Goal: Transaction & Acquisition: Book appointment/travel/reservation

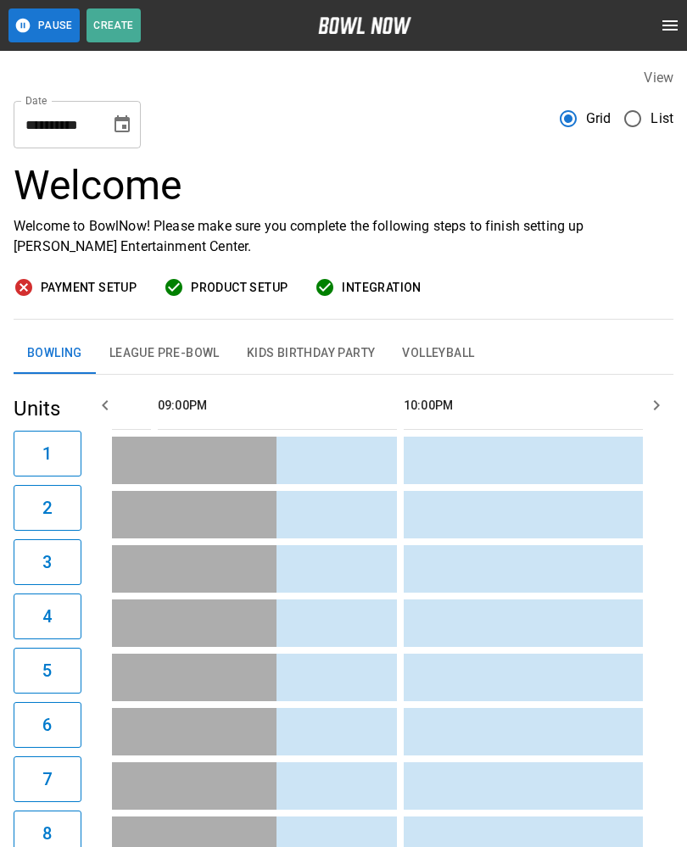
scroll to position [0, 2937]
click at [132, 119] on button "Choose date, selected date is Sep 2, 2025" at bounding box center [122, 125] width 34 height 34
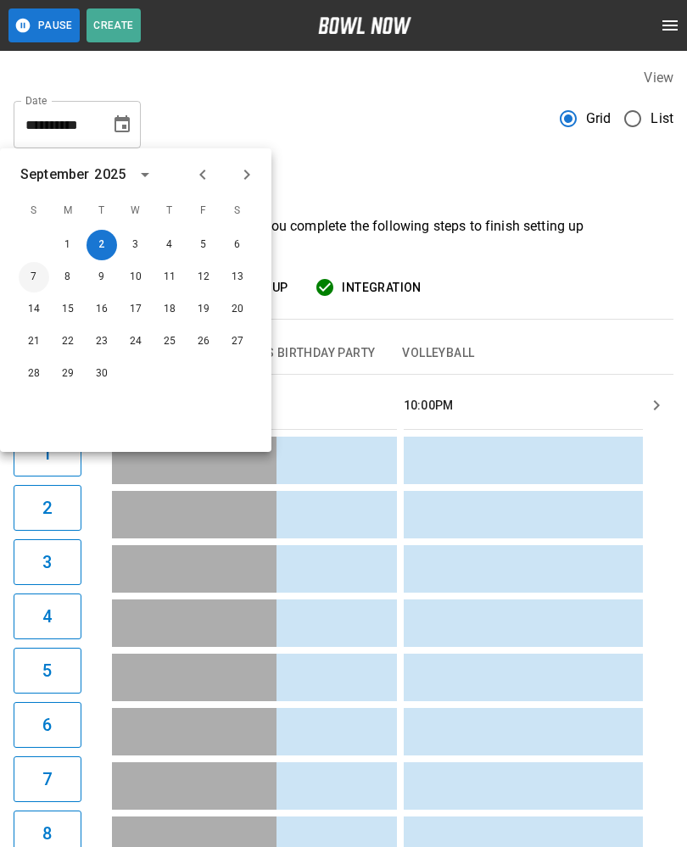
click at [35, 264] on button "7" at bounding box center [34, 277] width 31 height 31
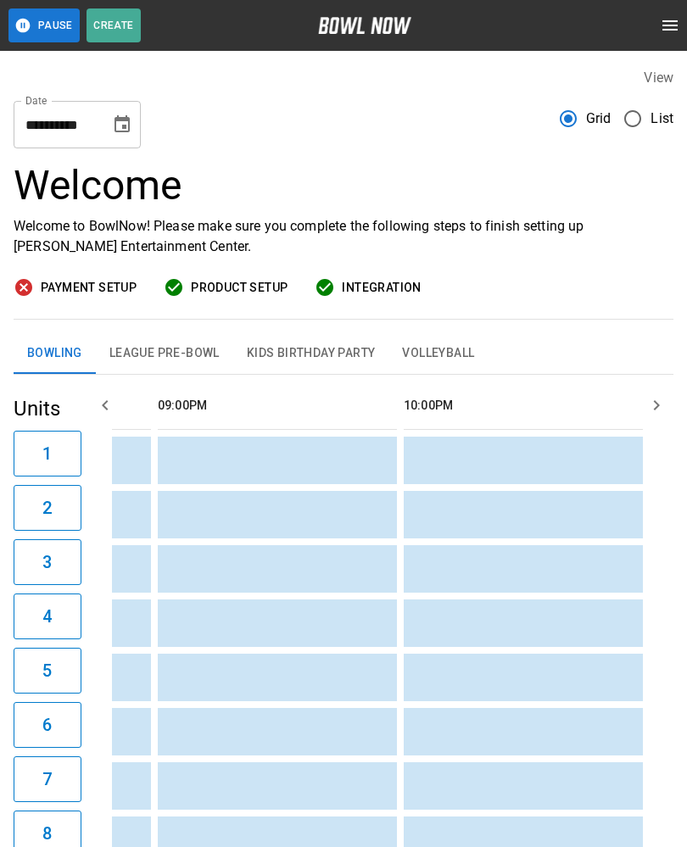
type input "**********"
click at [48, 266] on div "Welcome Welcome to BowlNow! Please make sure you complete the following steps t…" at bounding box center [344, 241] width 660 height 158
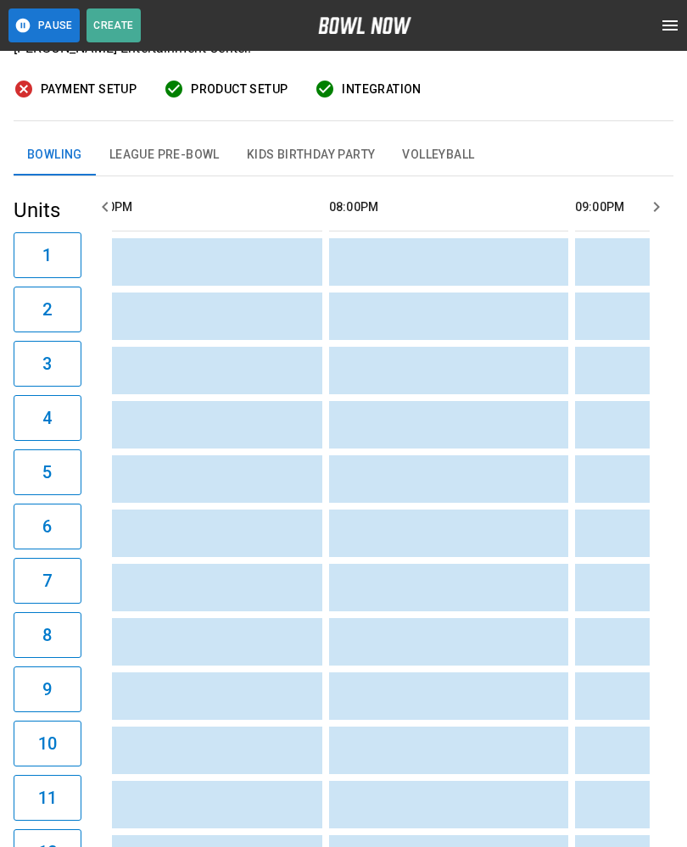
scroll to position [0, 2182]
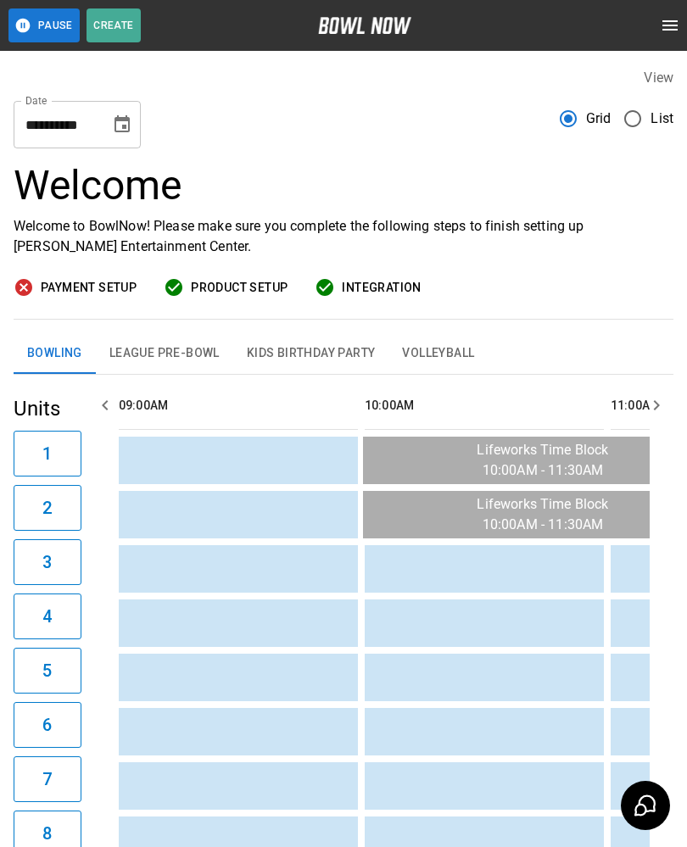
scroll to position [0, 2214]
